Goal: Transaction & Acquisition: Purchase product/service

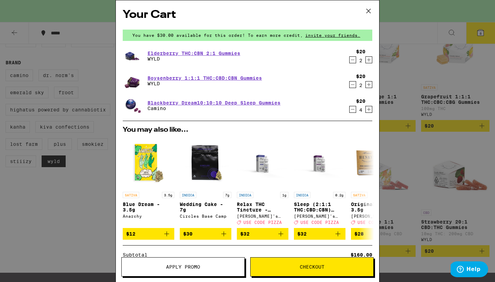
click at [352, 60] on icon "Decrement" at bounding box center [353, 60] width 6 height 8
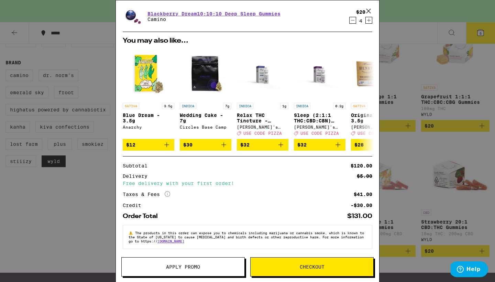
scroll to position [69, 0]
click at [320, 269] on span "Checkout" at bounding box center [312, 267] width 25 height 5
